Goal: Task Accomplishment & Management: Manage account settings

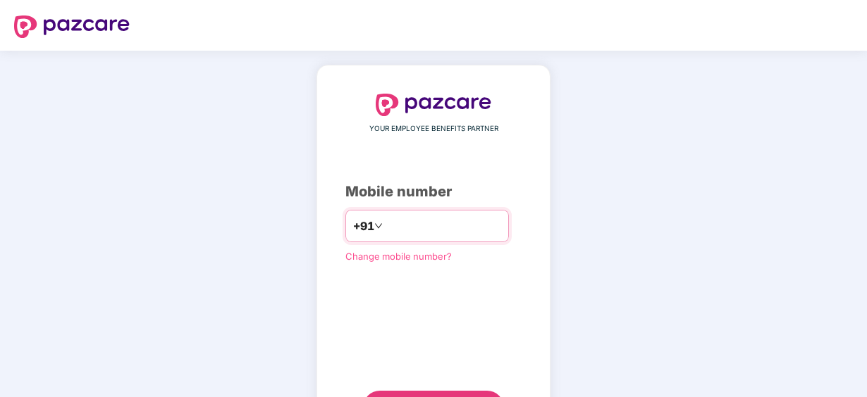
click at [447, 215] on input "number" at bounding box center [443, 226] width 116 height 23
type input "**********"
click link "Change mobile number?" at bounding box center [398, 256] width 106 height 11
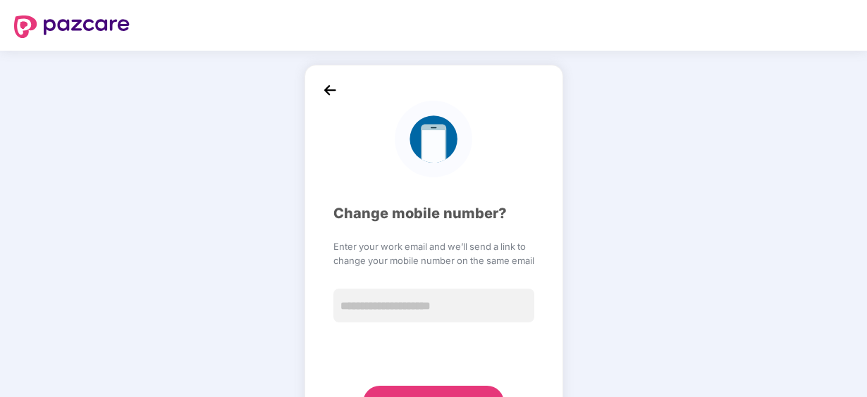
click at [328, 92] on img at bounding box center [329, 90] width 21 height 21
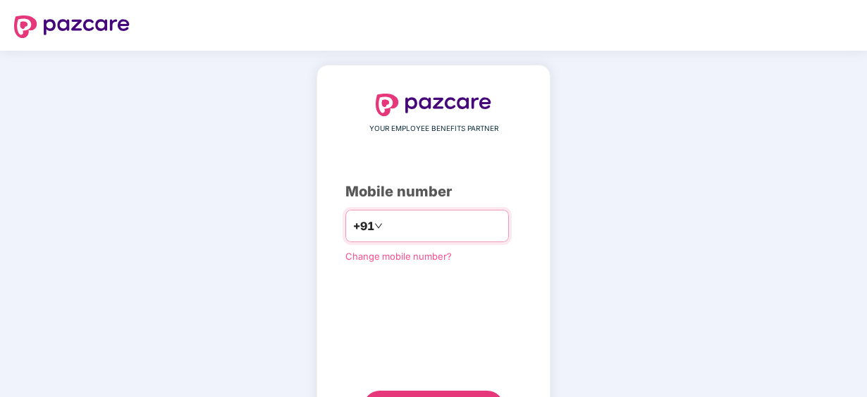
type input "**********"
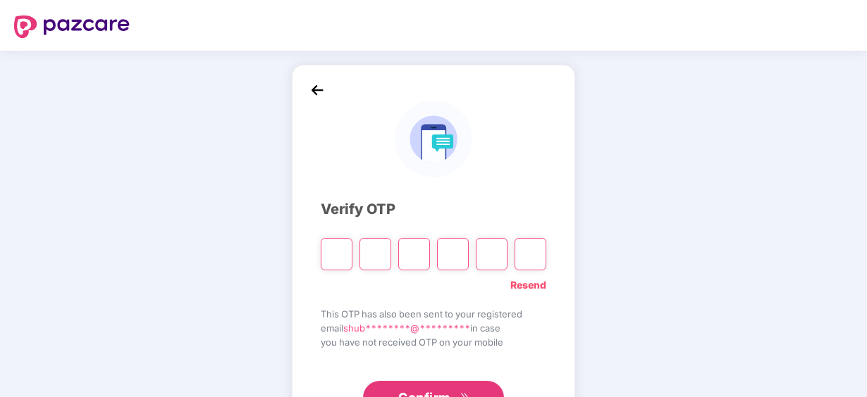
paste input "*"
type input "*"
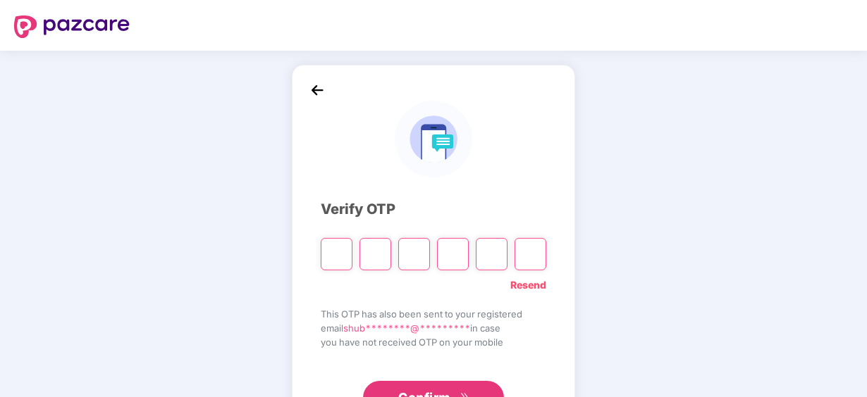
type input "*"
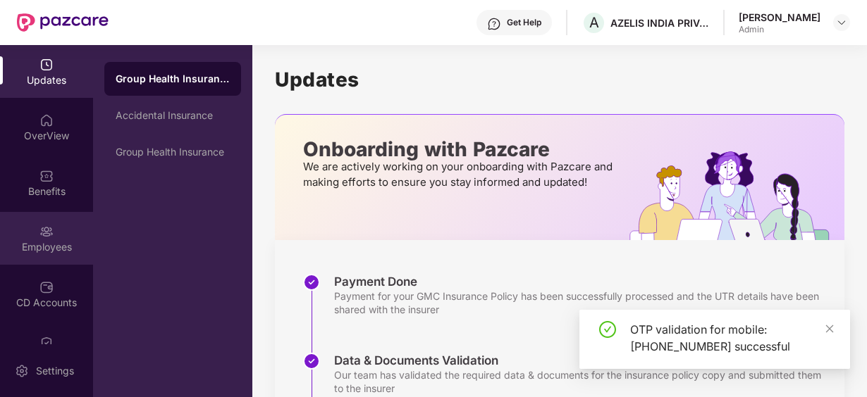
click at [37, 241] on div "Employees" at bounding box center [46, 247] width 93 height 14
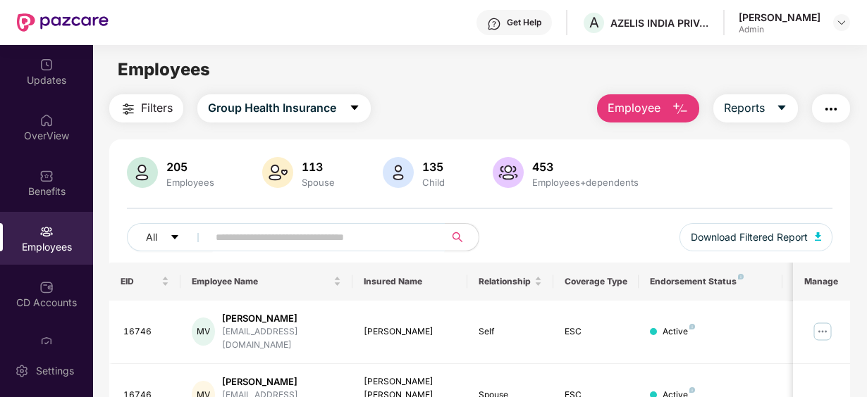
click at [265, 240] on input "text" at bounding box center [321, 237] width 210 height 21
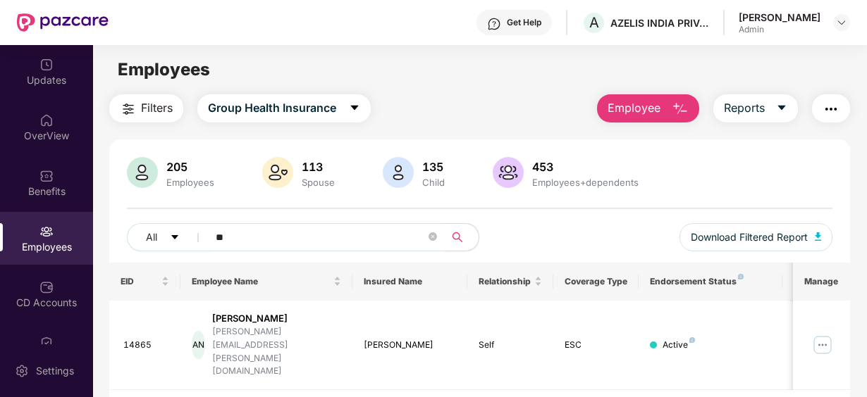
type input "*"
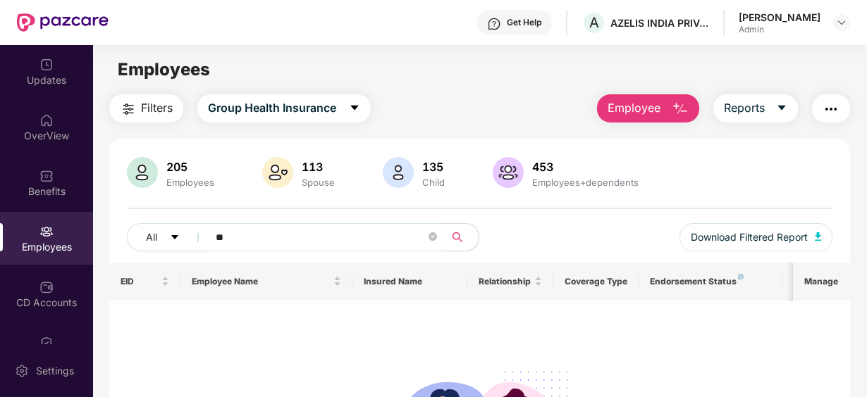
type input "*"
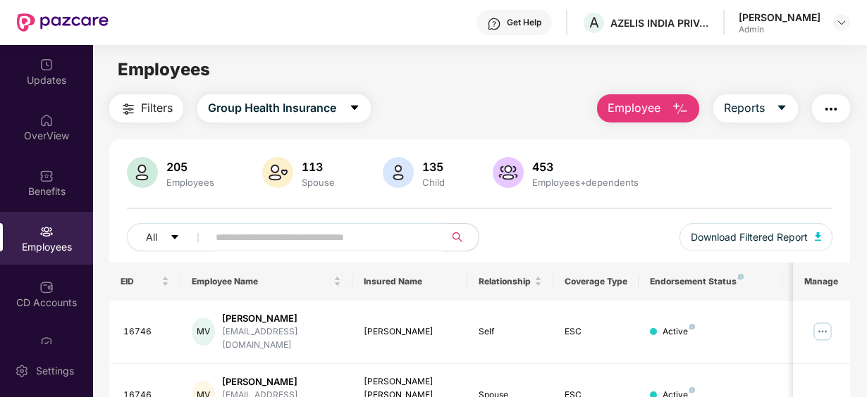
click at [248, 237] on input "text" at bounding box center [321, 237] width 210 height 21
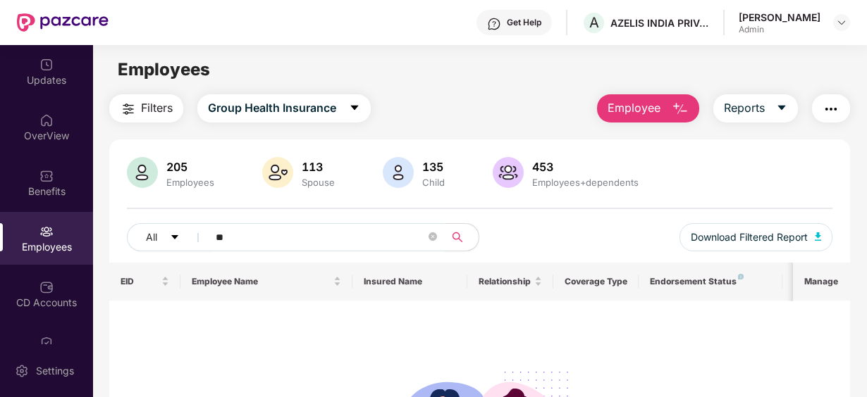
type input "*"
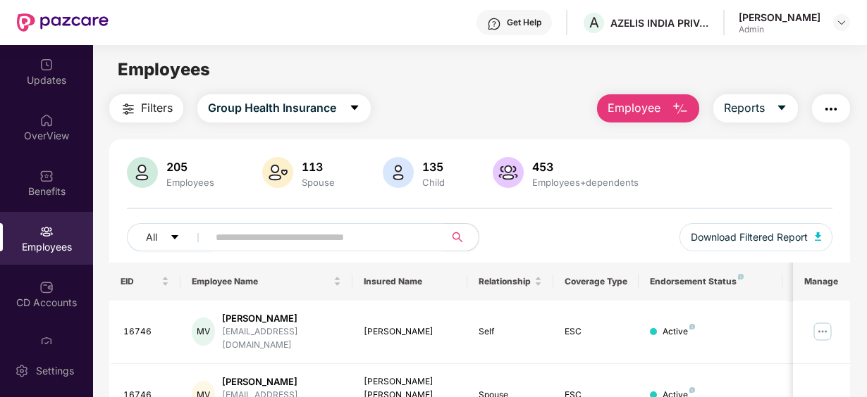
click at [380, 65] on div "Employees" at bounding box center [479, 69] width 773 height 27
click at [279, 239] on input "text" at bounding box center [321, 237] width 210 height 21
type input "****"
